Goal: Download file/media

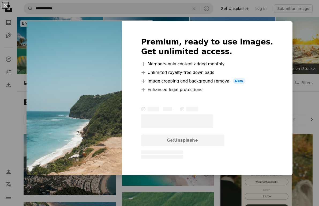
scroll to position [1464, 0]
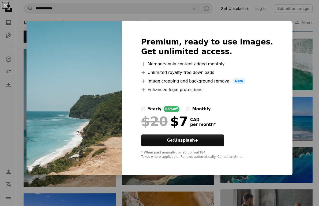
click at [18, 81] on div "An X shape Premium, ready to use images. Get unlimited access. A plus sign Memb…" at bounding box center [159, 103] width 319 height 206
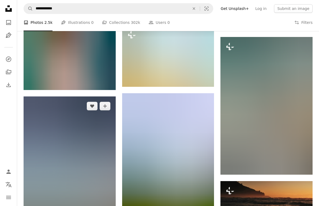
scroll to position [3706, 0]
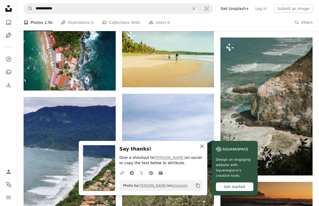
click at [201, 148] on icon "An X shape" at bounding box center [202, 146] width 6 height 6
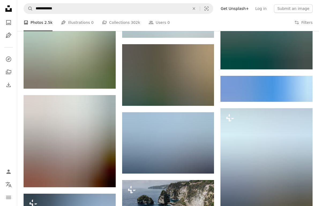
scroll to position [20275, 0]
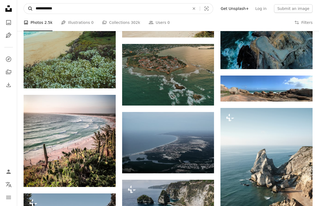
drag, startPoint x: 43, startPoint y: 9, endPoint x: 27, endPoint y: 8, distance: 15.6
click at [27, 8] on form "**********" at bounding box center [119, 8] width 190 height 11
type input "**********"
click at [24, 3] on button "A magnifying glass" at bounding box center [28, 8] width 9 height 10
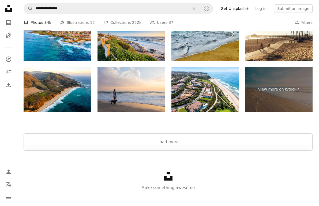
scroll to position [912, 0]
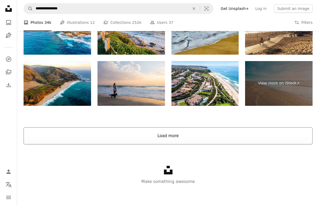
click at [191, 139] on button "Load more" at bounding box center [168, 135] width 289 height 17
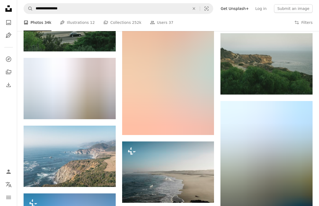
scroll to position [4890, 0]
